Goal: Transaction & Acquisition: Download file/media

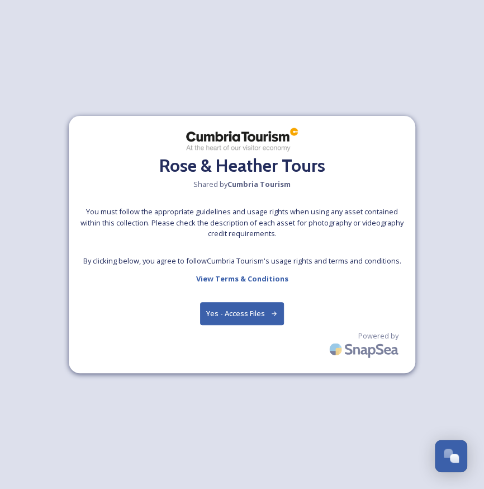
click at [244, 311] on button "Yes - Access Files" at bounding box center [242, 313] width 84 height 23
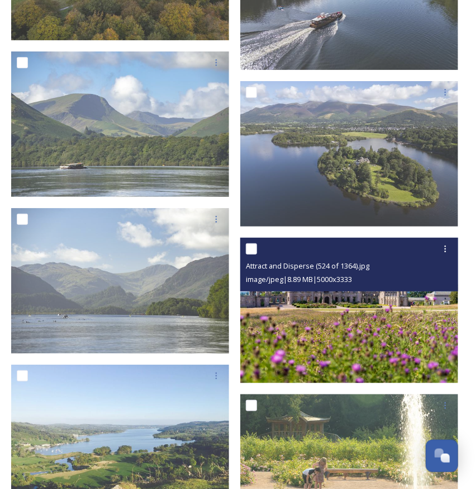
scroll to position [2013, 0]
click at [359, 317] on img at bounding box center [349, 310] width 218 height 145
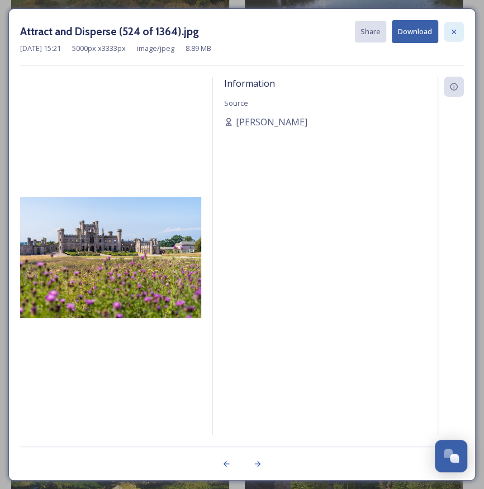
click at [455, 30] on icon at bounding box center [454, 31] width 9 height 9
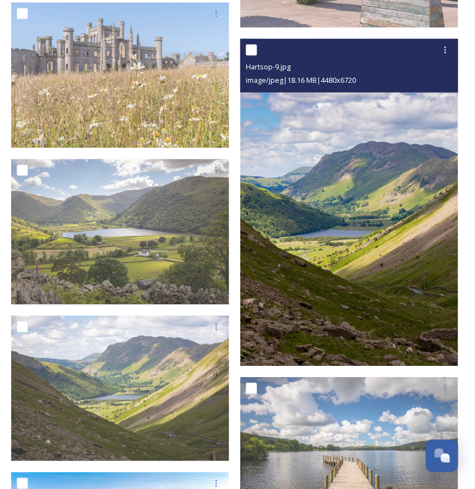
scroll to position [2683, 0]
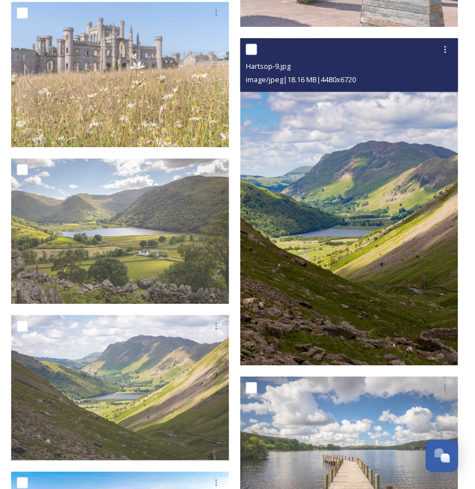
drag, startPoint x: 353, startPoint y: 243, endPoint x: 312, endPoint y: 231, distance: 43.7
click at [312, 231] on img at bounding box center [349, 201] width 218 height 327
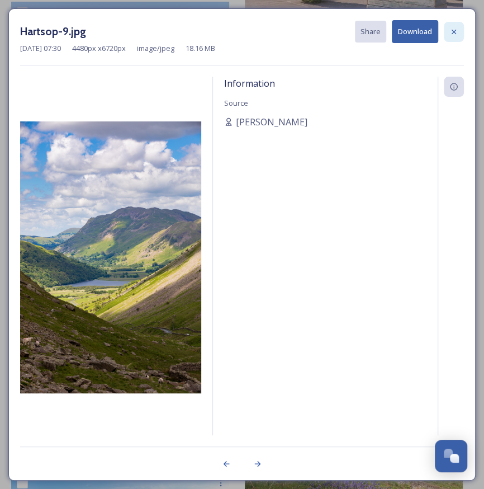
click at [456, 30] on icon at bounding box center [454, 31] width 9 height 9
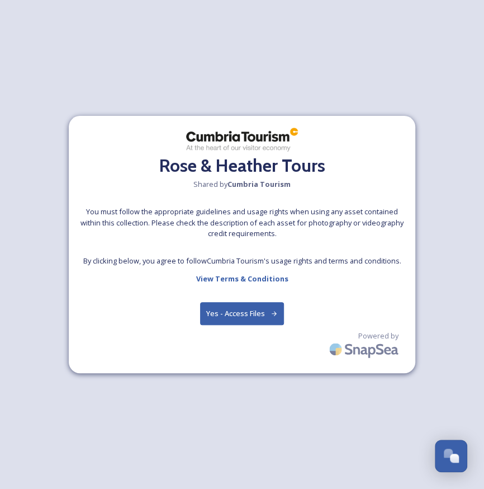
click at [248, 315] on button "Yes - Access Files" at bounding box center [242, 313] width 84 height 23
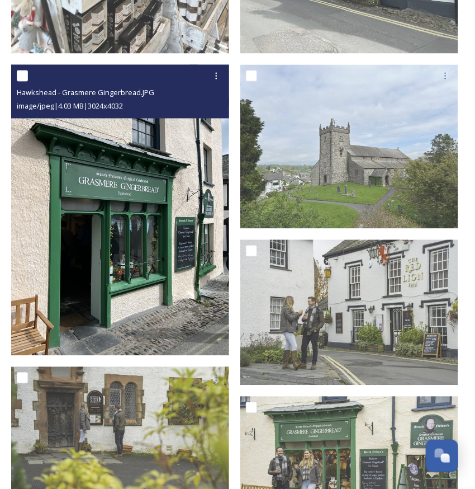
scroll to position [446, 0]
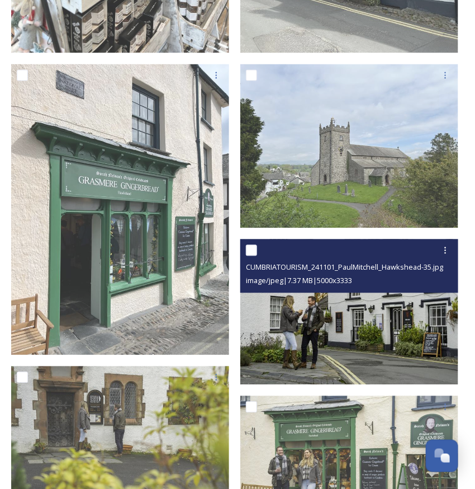
click at [359, 313] on img at bounding box center [349, 311] width 218 height 145
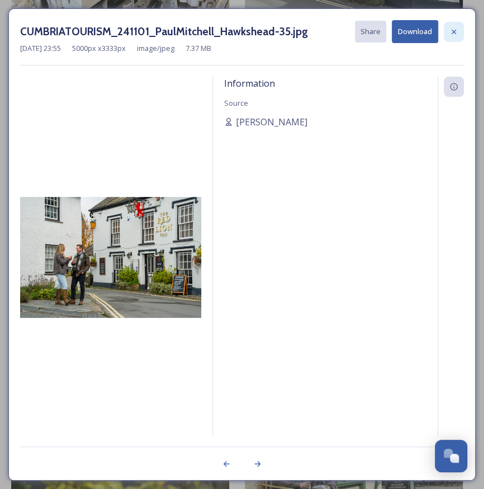
click at [456, 32] on icon at bounding box center [454, 31] width 9 height 9
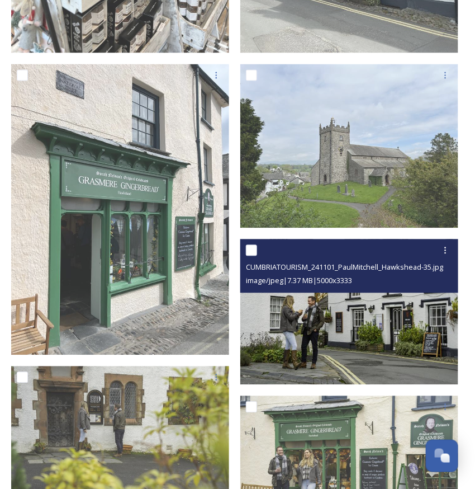
click at [250, 247] on input "checkbox" at bounding box center [251, 250] width 11 height 11
checkbox input "true"
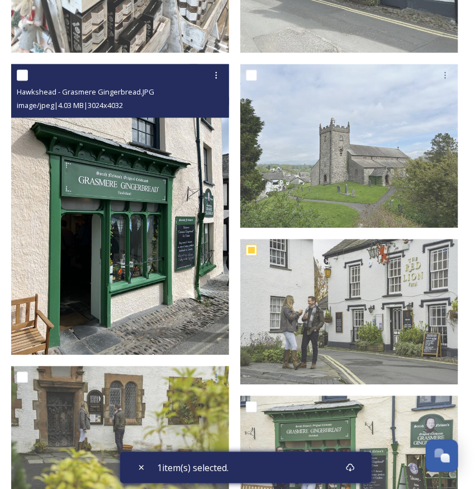
click at [20, 74] on input "checkbox" at bounding box center [22, 75] width 11 height 11
checkbox input "true"
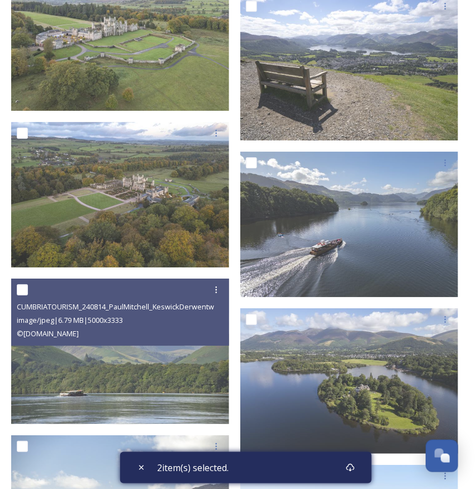
scroll to position [1787, 0]
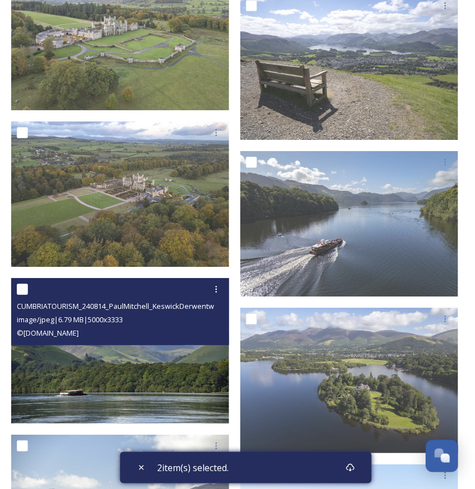
click at [22, 286] on input "checkbox" at bounding box center [22, 289] width 11 height 11
checkbox input "true"
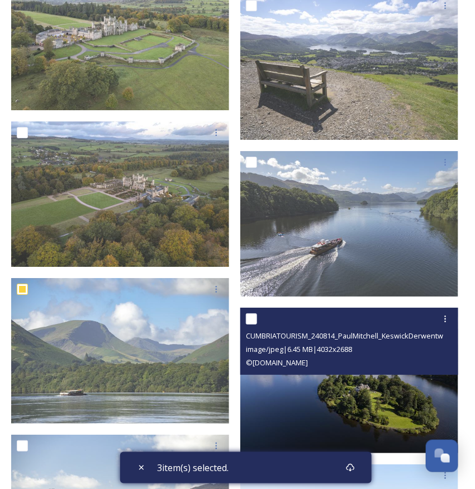
click at [251, 317] on input "checkbox" at bounding box center [251, 318] width 11 height 11
checkbox input "true"
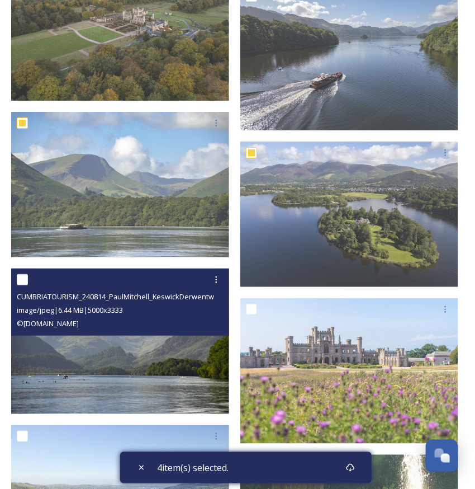
scroll to position [1954, 0]
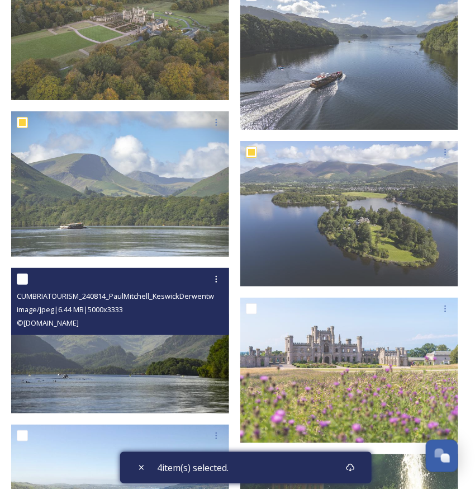
click at [24, 279] on input "checkbox" at bounding box center [22, 278] width 11 height 11
checkbox input "true"
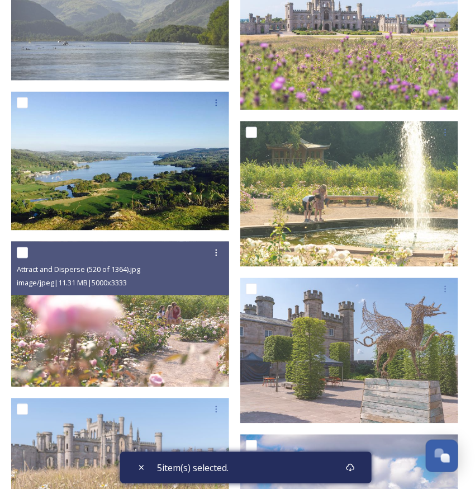
scroll to position [2287, 0]
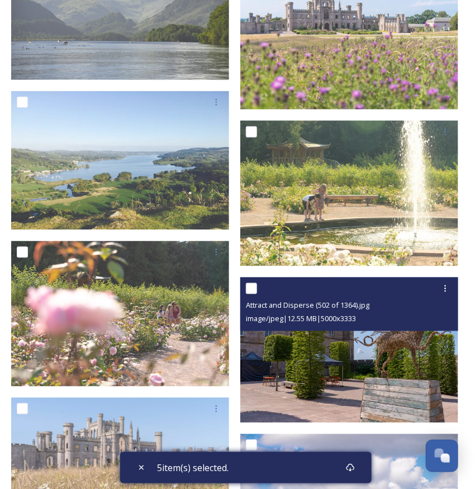
click at [253, 289] on input "checkbox" at bounding box center [251, 288] width 11 height 11
checkbox input "true"
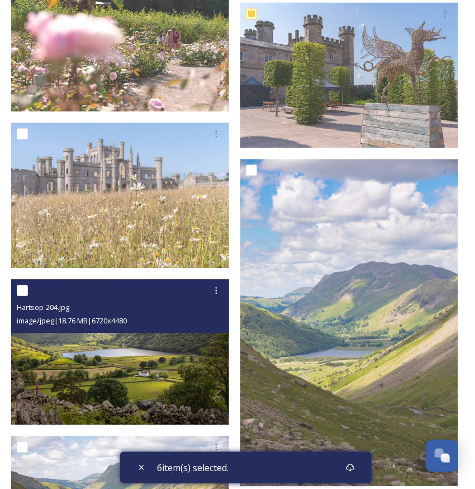
click at [23, 291] on input "checkbox" at bounding box center [22, 290] width 11 height 11
checkbox input "true"
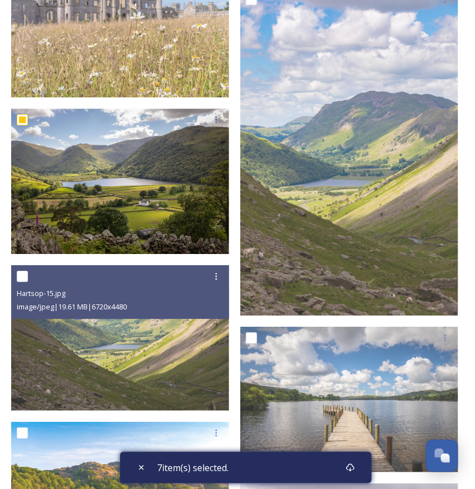
scroll to position [2733, 0]
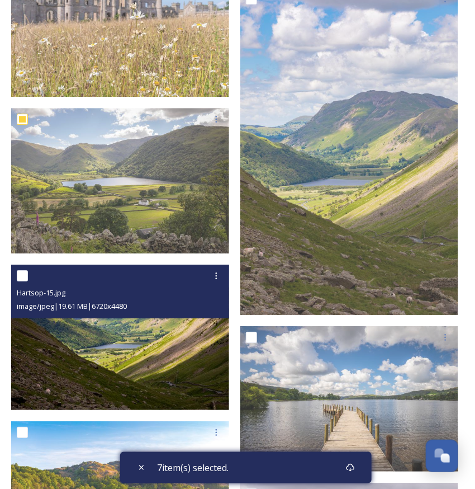
click at [23, 274] on input "checkbox" at bounding box center [22, 275] width 11 height 11
checkbox input "true"
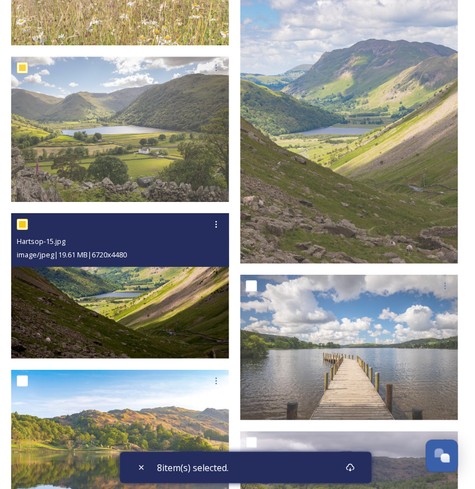
scroll to position [2784, 0]
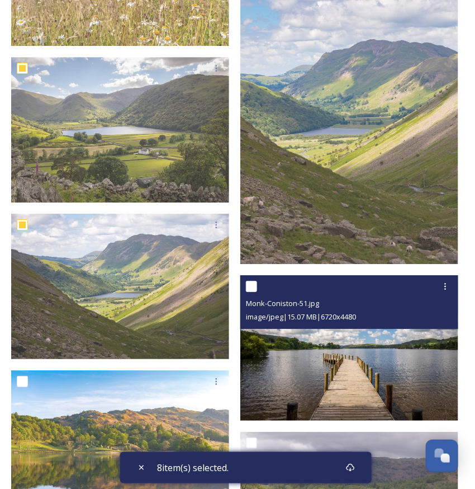
click at [253, 286] on input "checkbox" at bounding box center [251, 286] width 11 height 11
checkbox input "true"
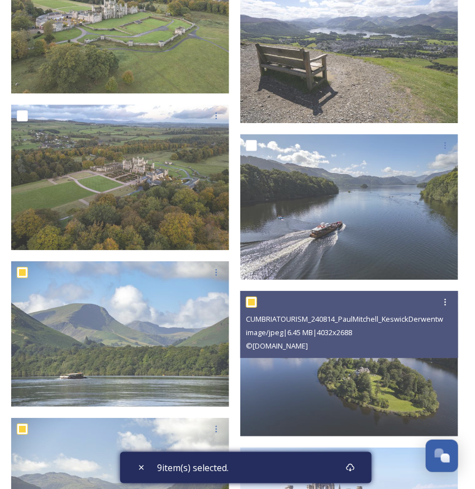
click at [303, 332] on div "CUMBRIATOURISM_240814_PaulMitchell_KeswickDerwentwater-21.jpg image/jpeg | 6.45…" at bounding box center [349, 363] width 218 height 145
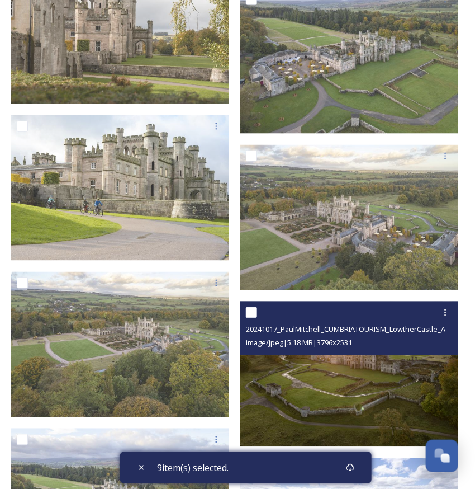
click at [303, 328] on div "20241017_PaulMitchell_CUMBRIATOURISM_LowtherCastle_Askham_-10.jpg image/jpeg | …" at bounding box center [349, 373] width 218 height 145
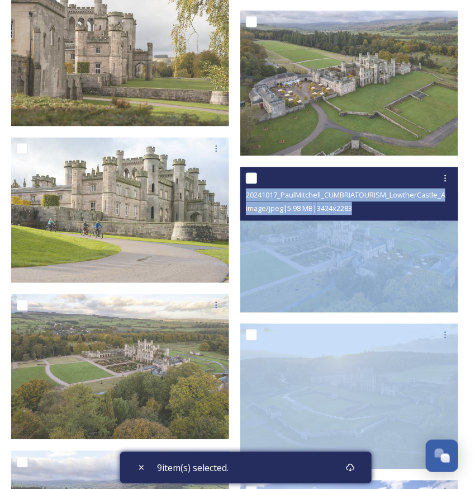
drag, startPoint x: 320, startPoint y: 313, endPoint x: 284, endPoint y: 273, distance: 53.5
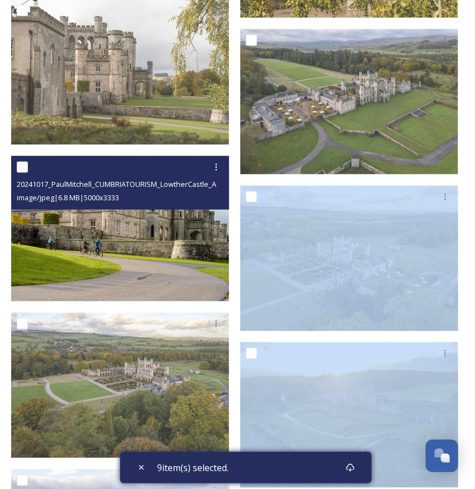
scroll to position [1282, 0]
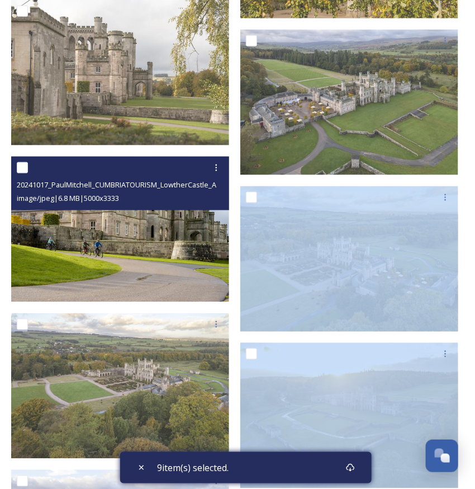
drag, startPoint x: 89, startPoint y: 219, endPoint x: 23, endPoint y: 168, distance: 83.2
click at [23, 168] on input "checkbox" at bounding box center [22, 167] width 11 height 11
checkbox input "true"
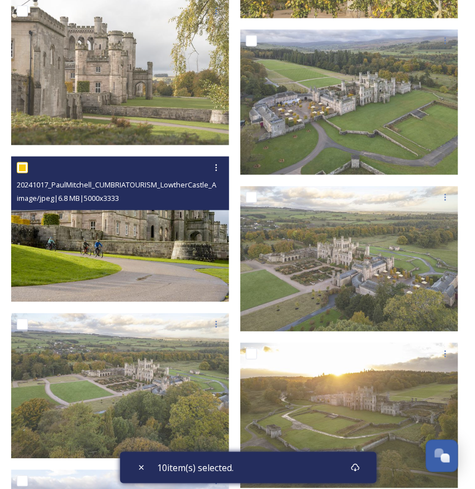
click at [200, 202] on div "image/jpeg | 6.8 MB | 5000 x 3333" at bounding box center [122, 197] width 210 height 13
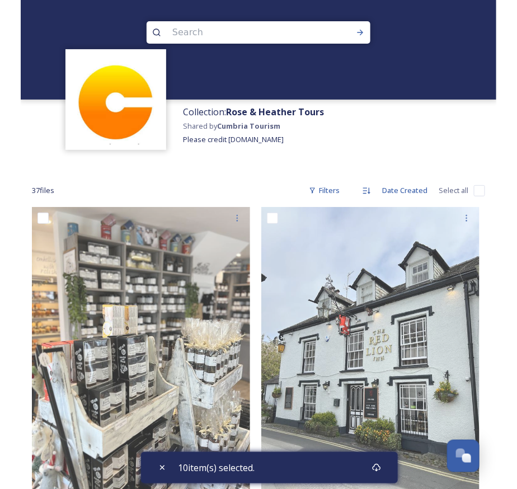
scroll to position [0, 0]
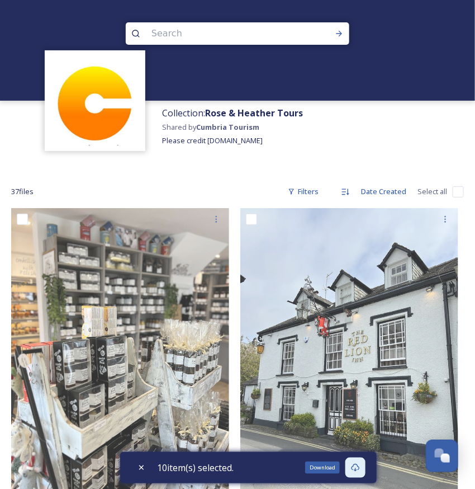
click at [357, 468] on icon at bounding box center [355, 467] width 9 height 9
click at [358, 467] on icon at bounding box center [355, 467] width 9 height 9
click at [353, 468] on div "Download" at bounding box center [356, 467] width 20 height 20
drag, startPoint x: 351, startPoint y: 468, endPoint x: 358, endPoint y: 470, distance: 7.8
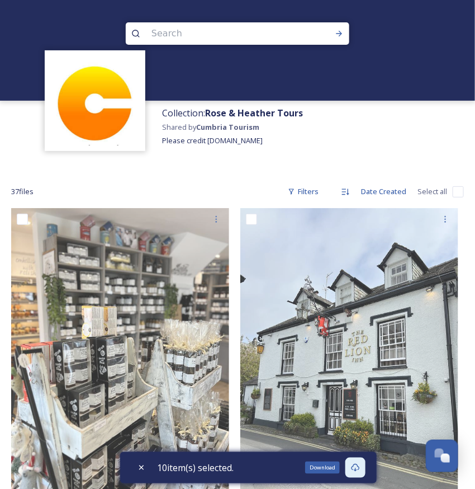
click at [358, 470] on icon at bounding box center [355, 467] width 9 height 9
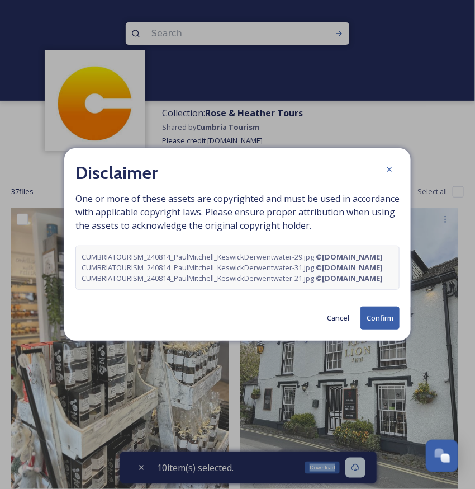
click at [360, 470] on icon at bounding box center [355, 467] width 9 height 9
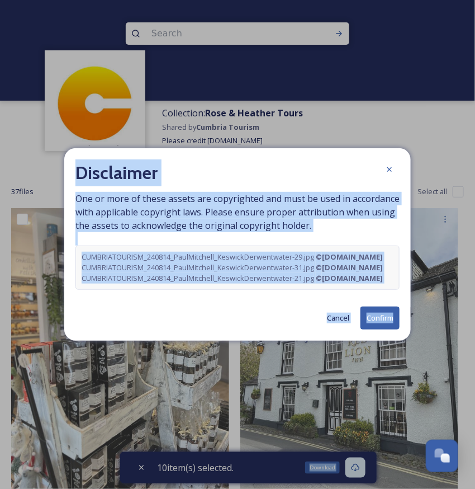
click at [360, 470] on icon at bounding box center [355, 467] width 9 height 9
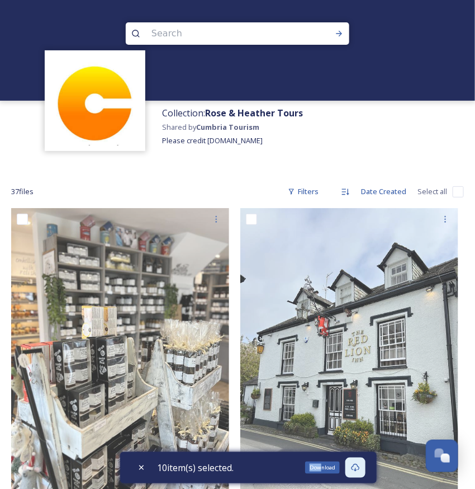
drag, startPoint x: 336, startPoint y: 471, endPoint x: 324, endPoint y: 471, distance: 11.2
click at [324, 471] on div "Download" at bounding box center [322, 467] width 35 height 12
drag, startPoint x: 345, startPoint y: 470, endPoint x: 358, endPoint y: 471, distance: 12.9
click at [358, 471] on div "10 item(s) selected. Download" at bounding box center [248, 467] width 257 height 31
click at [356, 467] on icon at bounding box center [355, 467] width 9 height 9
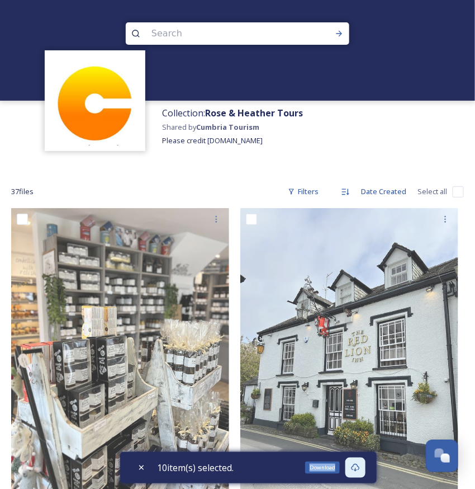
click at [356, 467] on icon at bounding box center [355, 467] width 9 height 9
click at [358, 468] on div "Download" at bounding box center [356, 467] width 20 height 20
click at [358, 468] on icon at bounding box center [355, 467] width 9 height 9
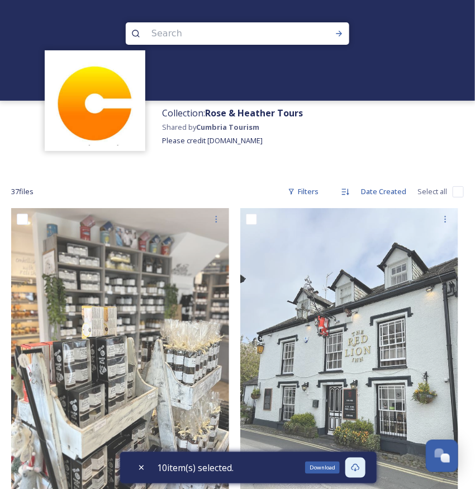
click at [357, 465] on icon at bounding box center [355, 467] width 9 height 9
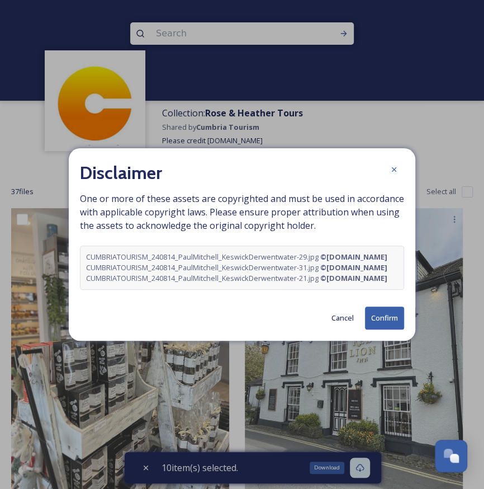
click at [385, 329] on button "Confirm" at bounding box center [384, 317] width 39 height 23
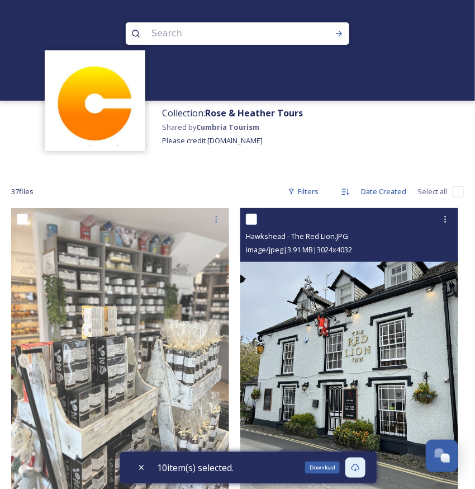
click at [385, 335] on img at bounding box center [349, 353] width 218 height 291
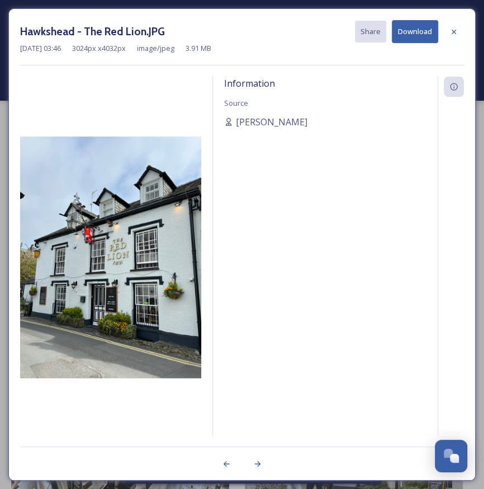
click at [385, 335] on div "Information Source [PERSON_NAME]" at bounding box center [325, 271] width 225 height 388
drag, startPoint x: 153, startPoint y: 56, endPoint x: 169, endPoint y: 49, distance: 18.0
click at [169, 49] on div "Hawkshead - The Red Lion.JPG Share Download [DATE] 03:46 3024 px x 4032 px imag…" at bounding box center [242, 42] width 444 height 45
click at [400, 170] on div "Information Source [PERSON_NAME]" at bounding box center [325, 271] width 225 height 388
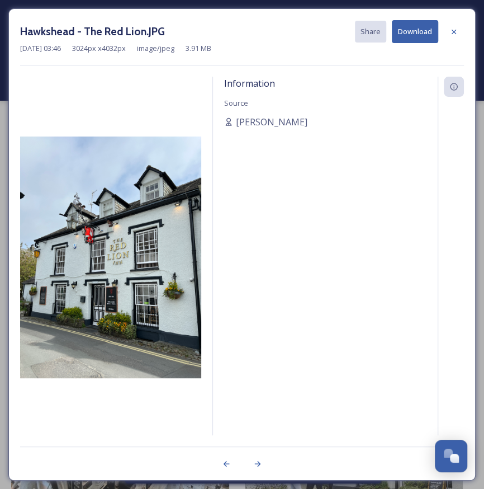
drag, startPoint x: 353, startPoint y: 111, endPoint x: 573, endPoint y: 231, distance: 250.0
